Goal: Check status: Check status

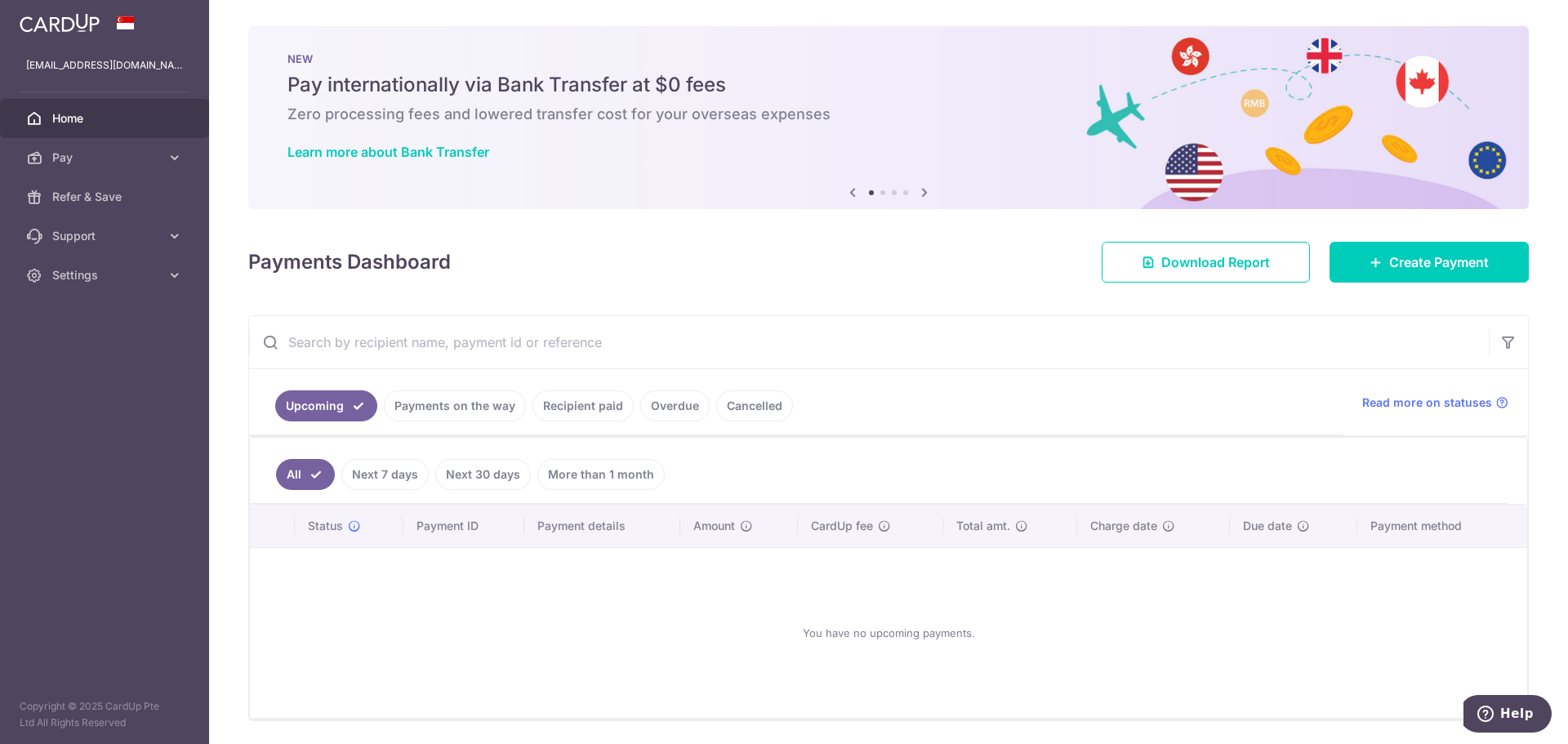
click at [560, 419] on link "Recipient paid" at bounding box center [583, 406] width 102 height 31
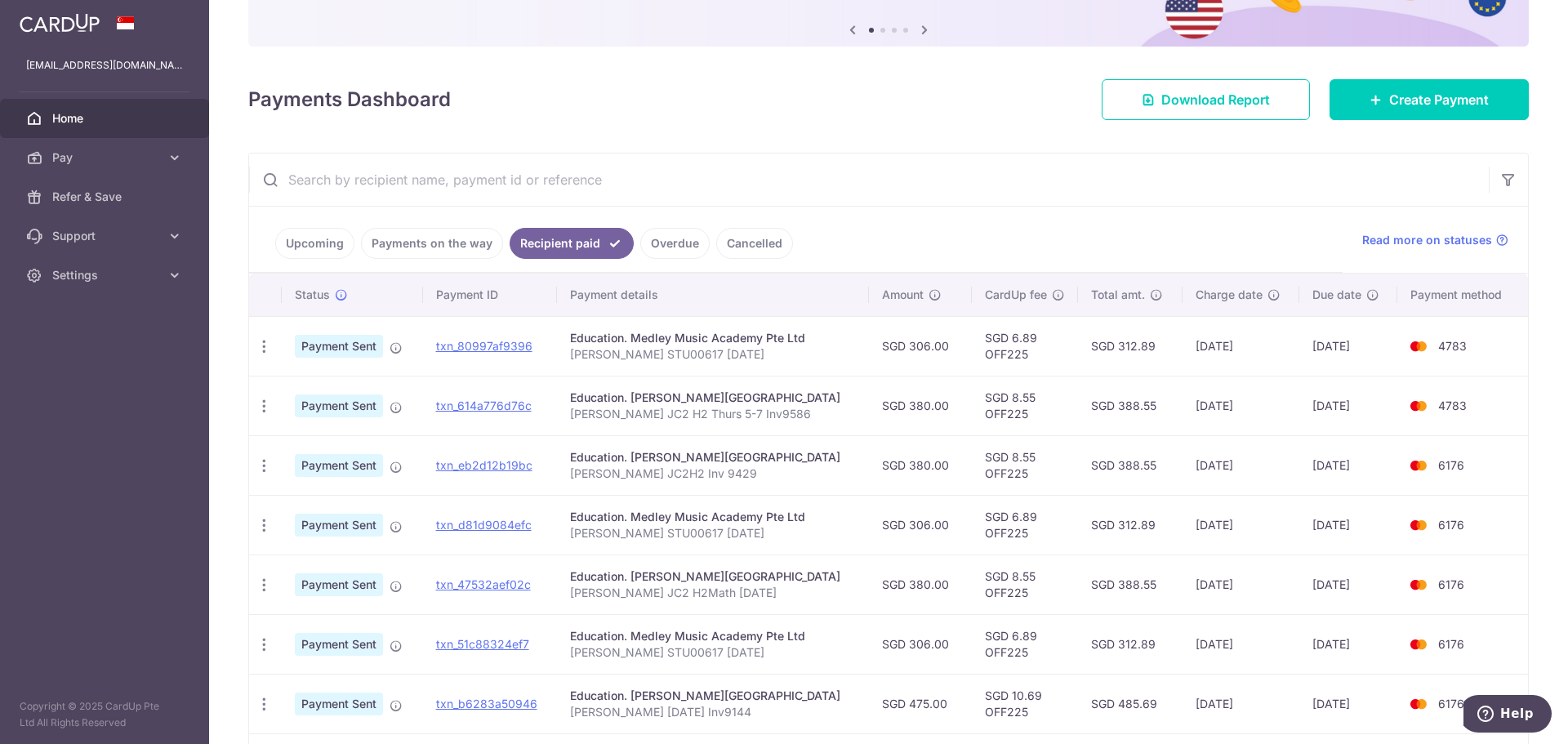
scroll to position [164, 0]
click at [487, 345] on link "txn_80997af9396" at bounding box center [484, 345] width 97 height 14
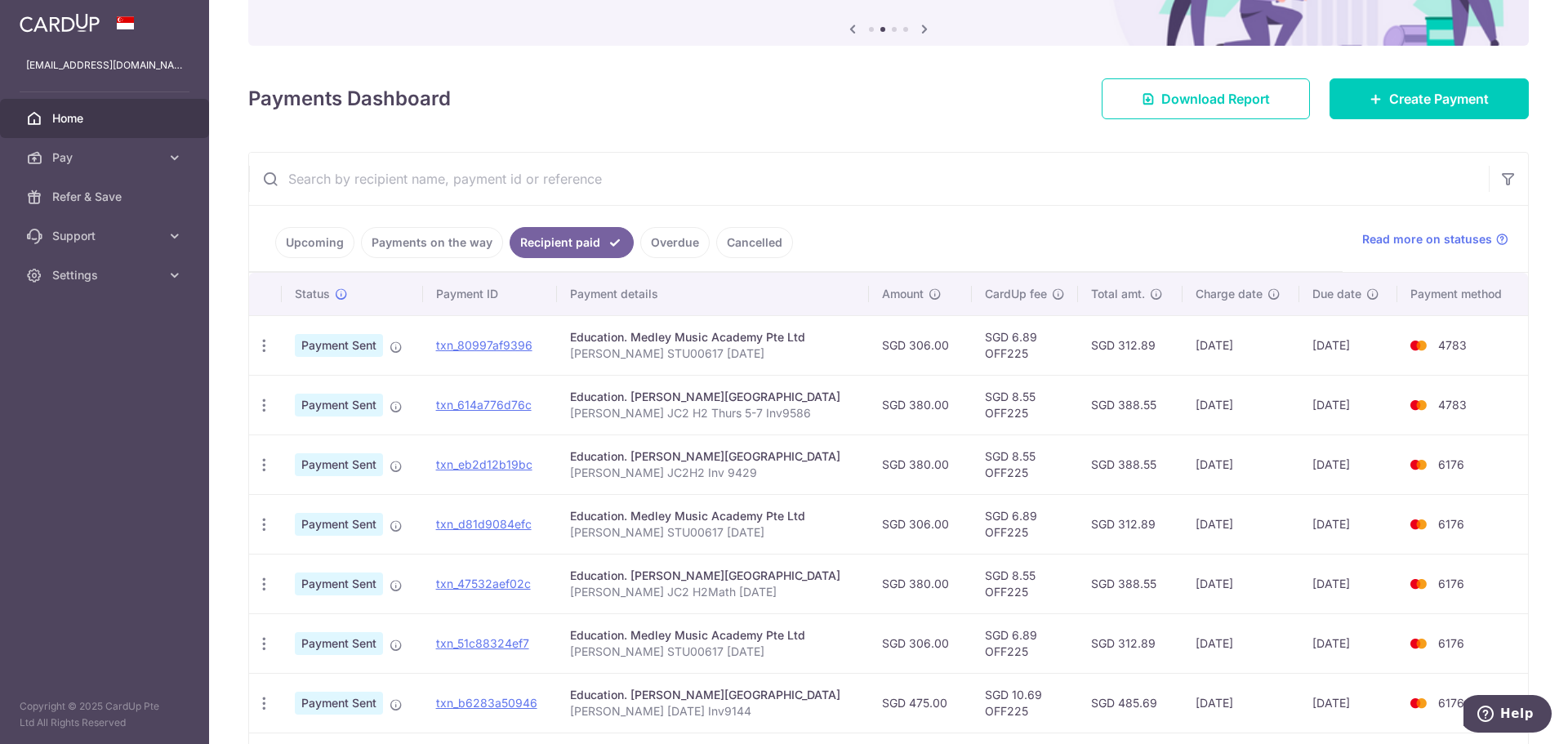
click at [869, 711] on td "SGD 475.00" at bounding box center [920, 703] width 103 height 60
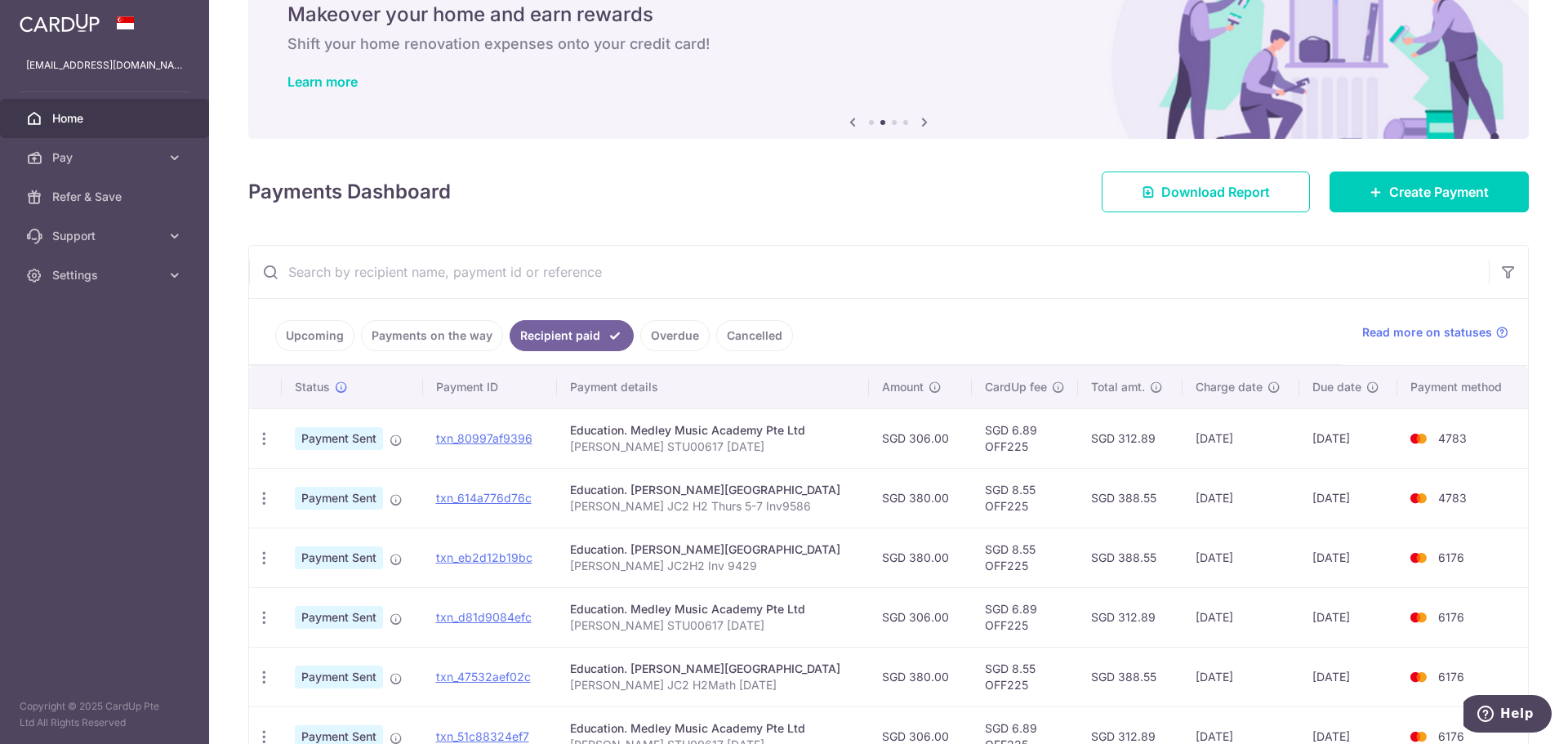
scroll to position [0, 0]
